Goal: Task Accomplishment & Management: Manage account settings

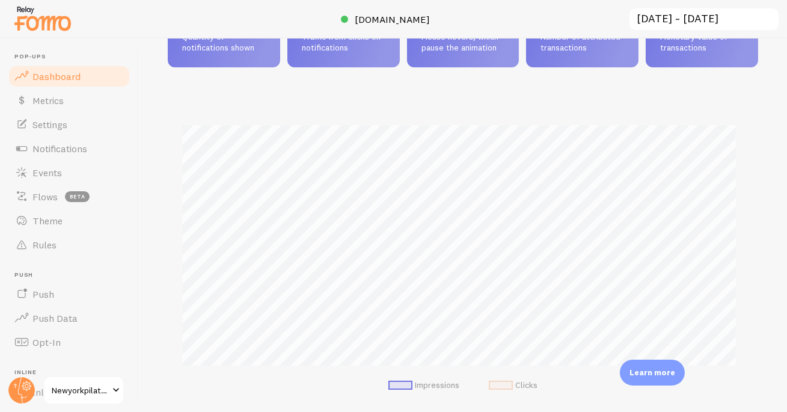
scroll to position [114, 0]
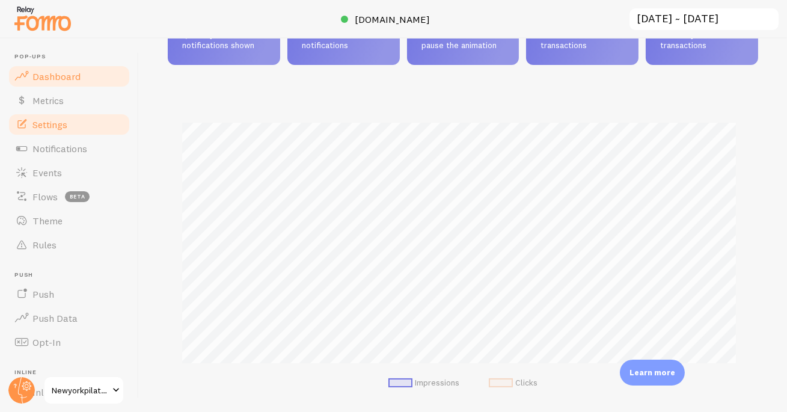
click at [65, 121] on span "Settings" at bounding box center [49, 124] width 35 height 12
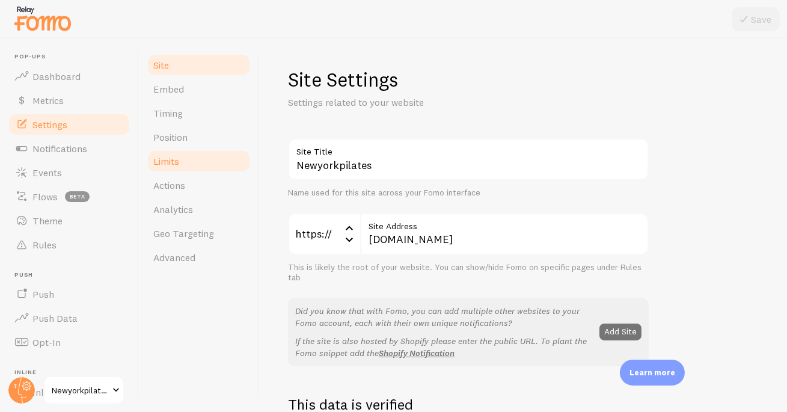
click at [176, 155] on span "Limits" at bounding box center [166, 161] width 26 height 12
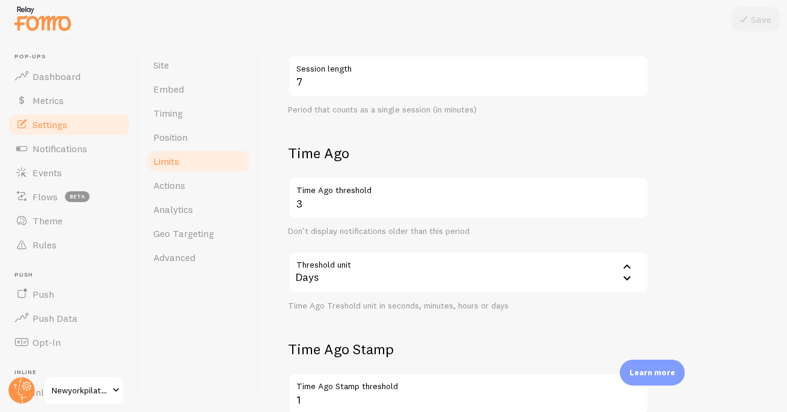
scroll to position [349, 0]
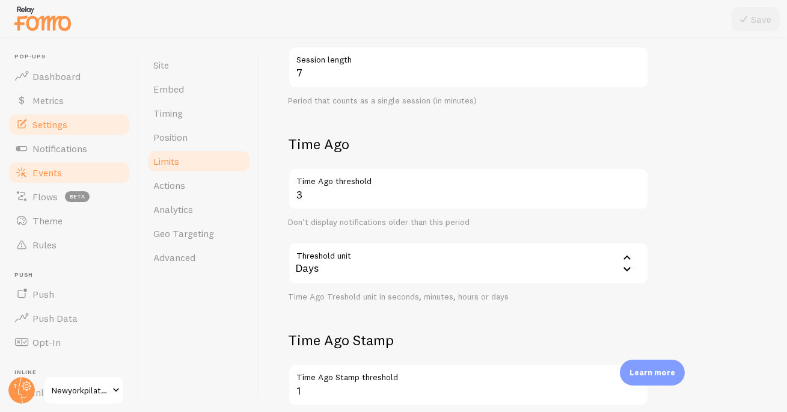
click at [63, 169] on link "Events" at bounding box center [69, 173] width 124 height 24
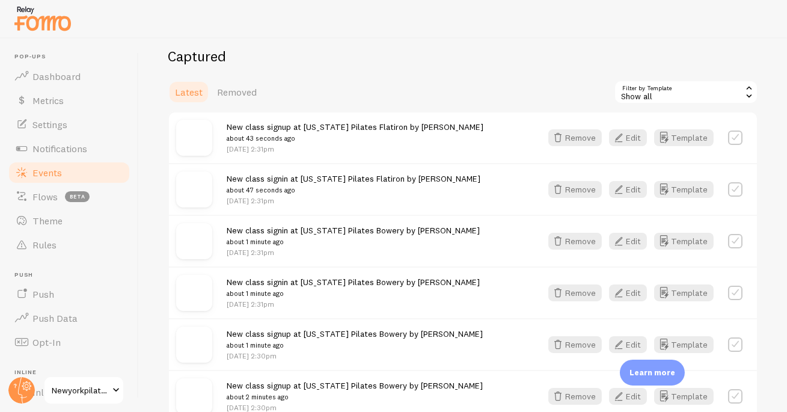
scroll to position [362, 0]
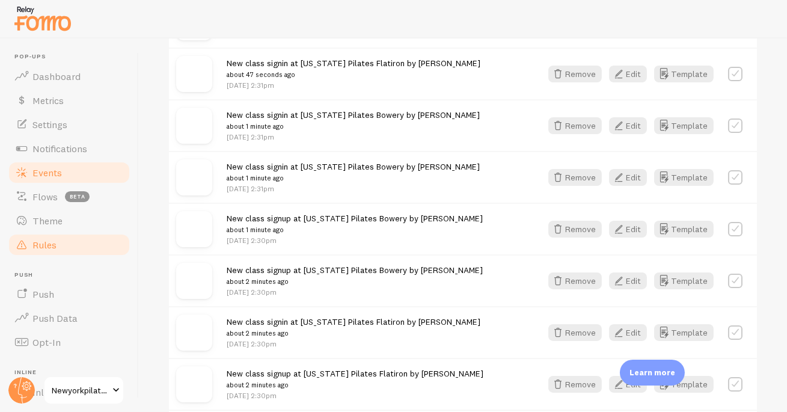
click at [42, 243] on span "Rules" at bounding box center [44, 245] width 24 height 12
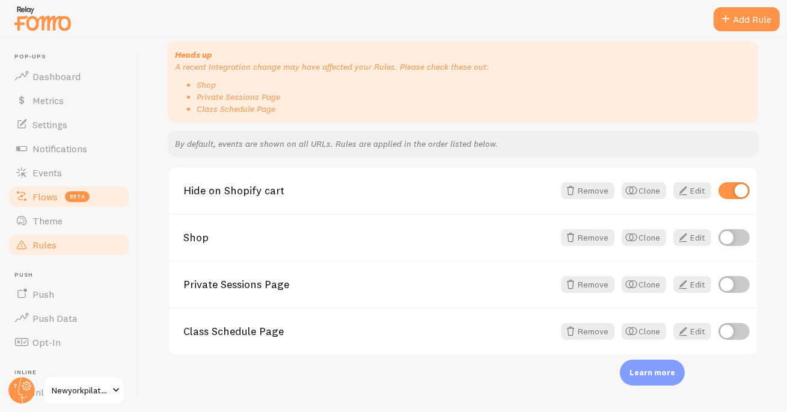
click at [55, 198] on span "Flows" at bounding box center [44, 197] width 25 height 12
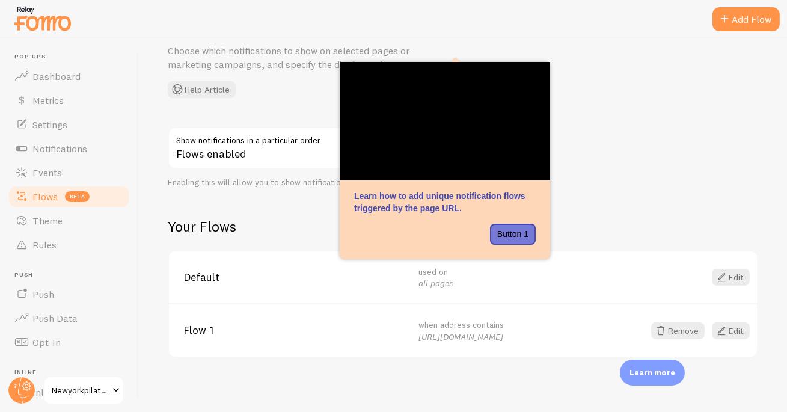
scroll to position [54, 0]
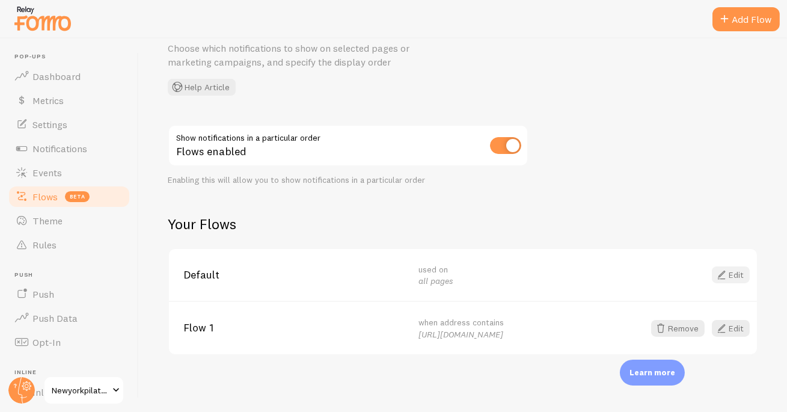
click at [716, 272] on span at bounding box center [722, 275] width 14 height 14
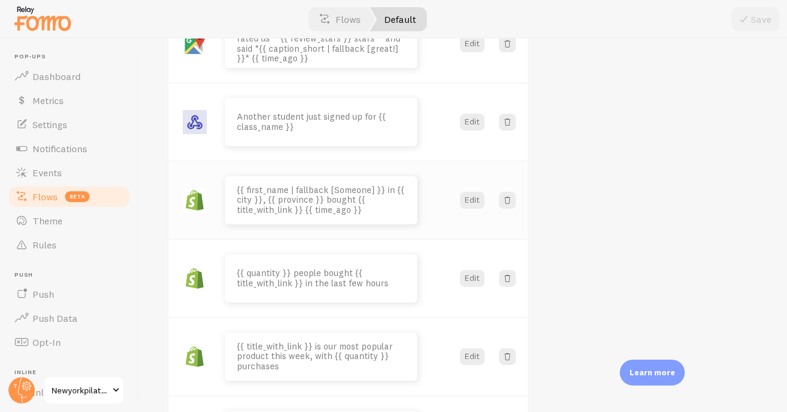
scroll to position [650, 0]
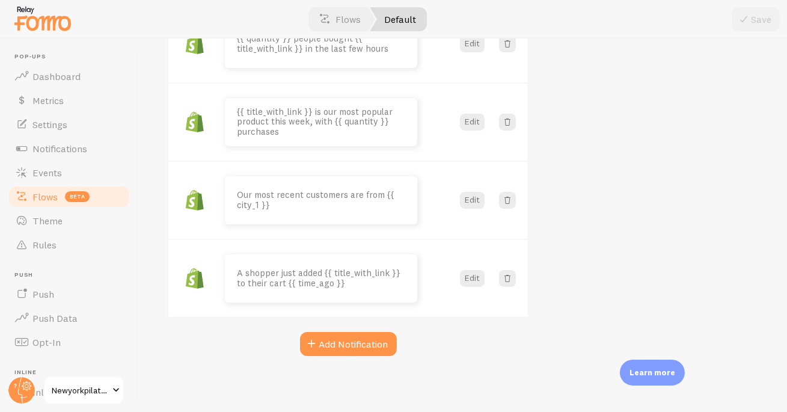
click at [50, 197] on span "Flows" at bounding box center [44, 197] width 25 height 12
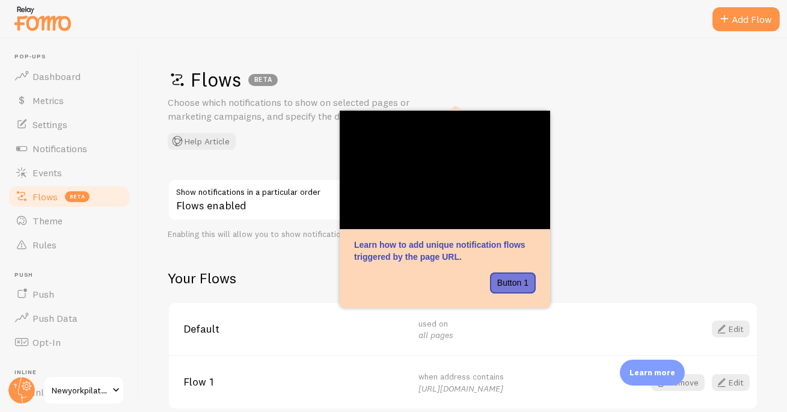
click at [645, 224] on div "Flows BETA Choose which notifications to show on selected pages or marketing ca…" at bounding box center [463, 225] width 648 height 374
click at [576, 210] on div "Flows BETA Choose which notifications to show on selected pages or marketing ca…" at bounding box center [463, 225] width 648 height 374
click at [618, 185] on div "Flows BETA Choose which notifications to show on selected pages or marketing ca…" at bounding box center [463, 225] width 648 height 374
click at [627, 130] on div "Flows BETA Choose which notifications to show on selected pages or marketing ca…" at bounding box center [463, 108] width 591 height 82
